Goal: Task Accomplishment & Management: Manage account settings

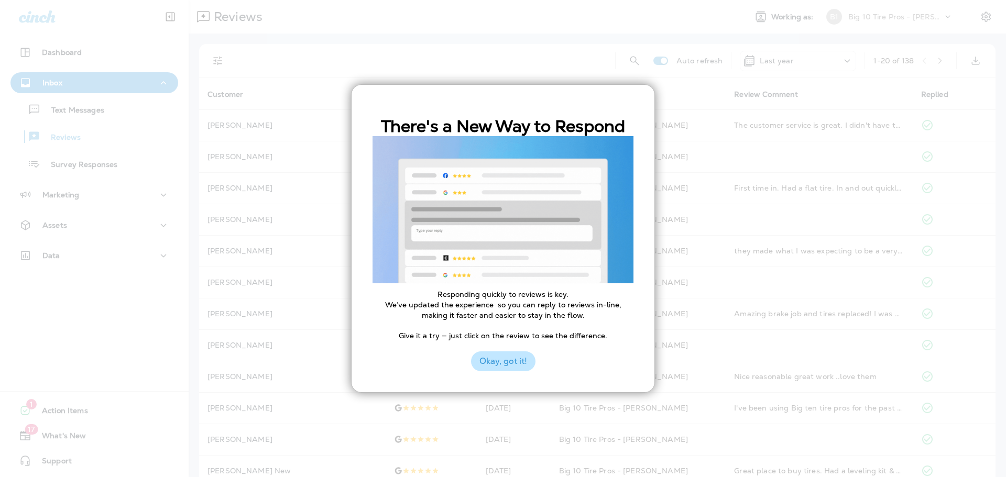
click at [492, 363] on button "Okay, got it!" at bounding box center [503, 362] width 64 height 20
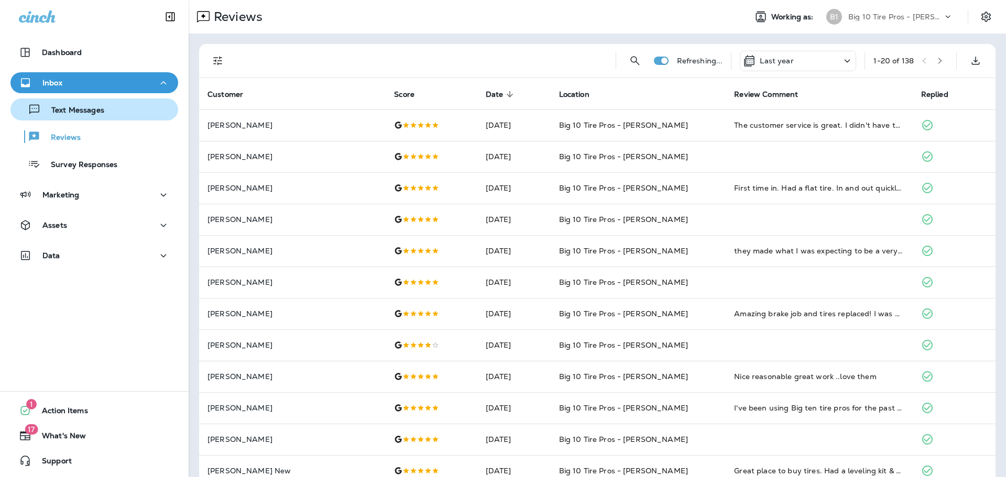
click at [69, 108] on p "Text Messages" at bounding box center [72, 111] width 63 height 10
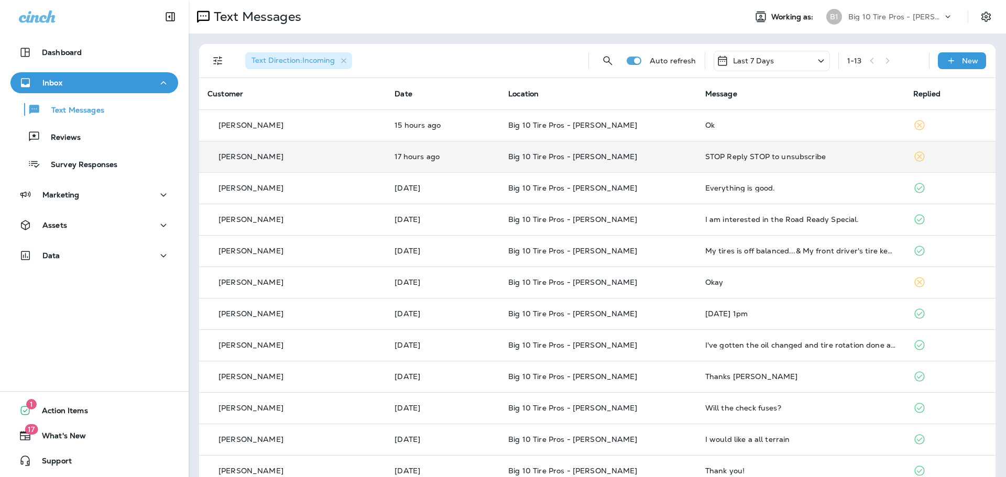
click at [724, 156] on div "STOP Reply STOP to unsubscribe" at bounding box center [800, 157] width 191 height 8
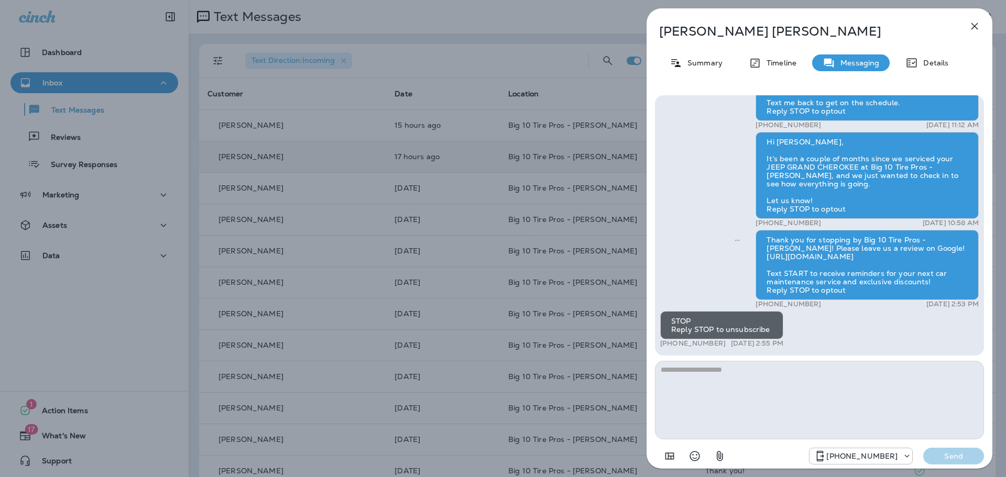
click at [973, 22] on icon "button" at bounding box center [975, 26] width 13 height 13
